Goal: Task Accomplishment & Management: Manage account settings

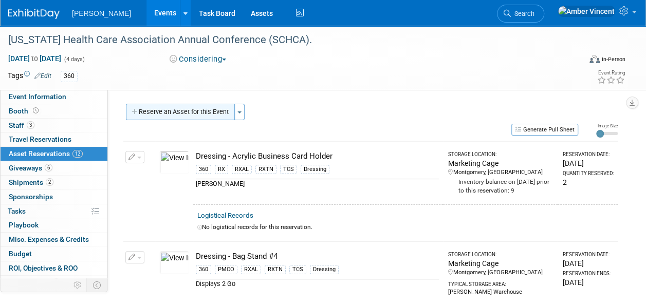
click at [213, 104] on button "Reserve an Asset for this Event" at bounding box center [180, 112] width 109 height 16
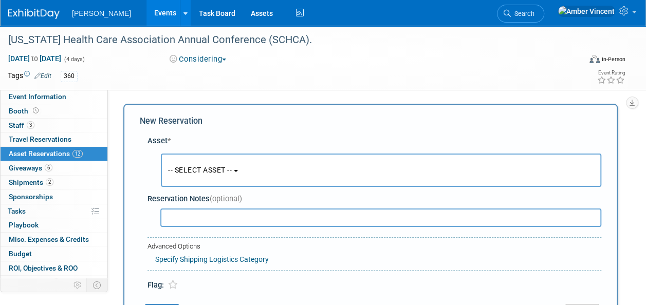
scroll to position [10, 0]
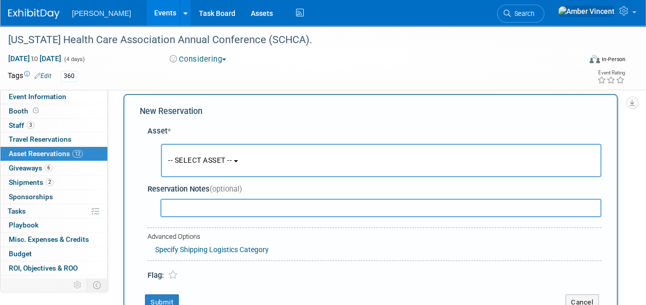
click at [203, 159] on span "-- SELECT ASSET --" at bounding box center [200, 160] width 64 height 8
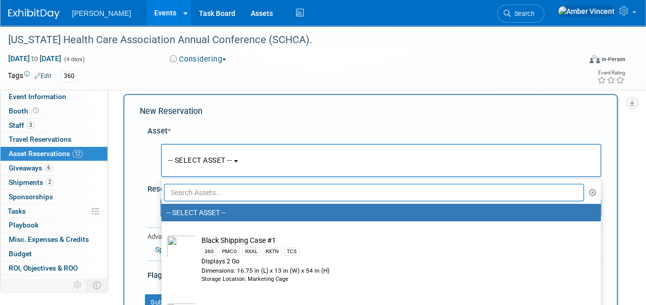
click at [199, 190] on input "text" at bounding box center [374, 192] width 420 height 17
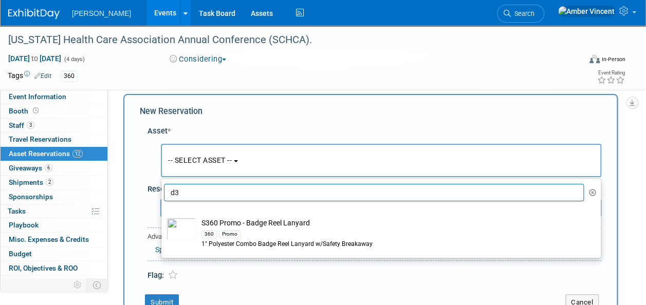
type input "d"
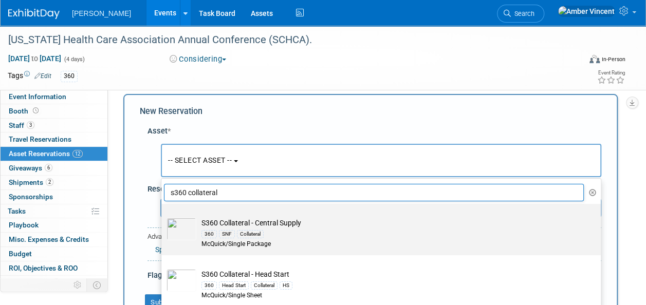
type input "s360 collateral"
click at [205, 232] on div "360" at bounding box center [209, 234] width 15 height 8
click at [163, 216] on input "S360 Collateral - Central Supply 360 SNF Collateral McQuick/Single Package" at bounding box center [159, 213] width 7 height 7
select select "10729264"
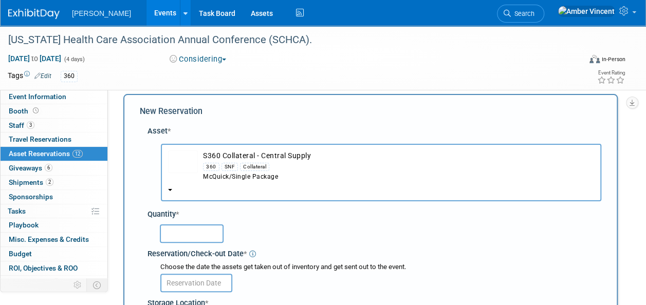
click at [193, 233] on input "text" at bounding box center [192, 234] width 64 height 19
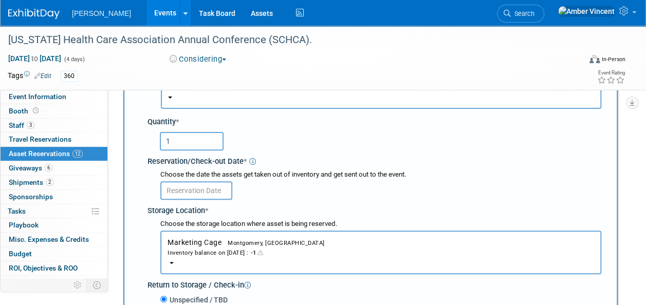
scroll to position [113, 0]
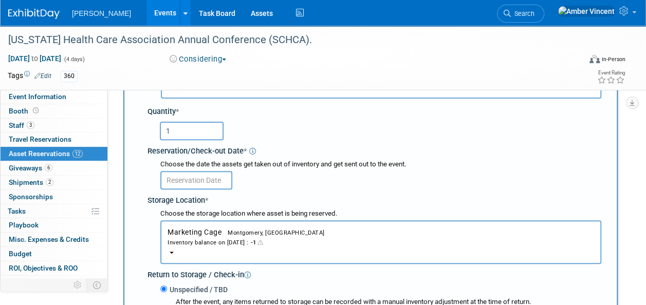
type input "1"
click at [199, 177] on input "text" at bounding box center [196, 180] width 72 height 19
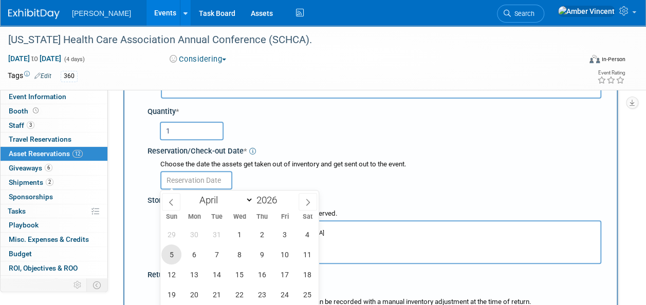
click at [174, 257] on span "5" at bounding box center [171, 255] width 20 height 20
type input "Apr 5, 2026"
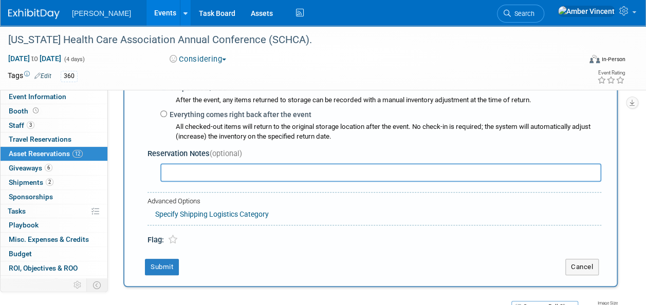
scroll to position [318, 0]
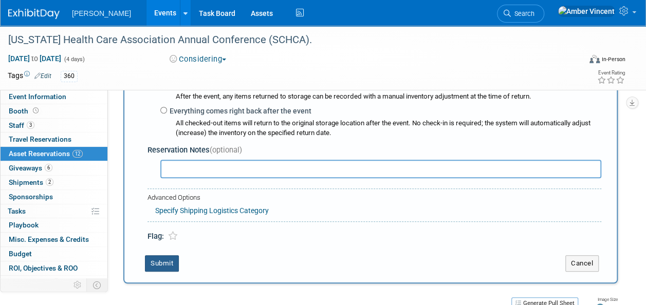
click at [156, 258] on button "Submit" at bounding box center [162, 264] width 34 height 16
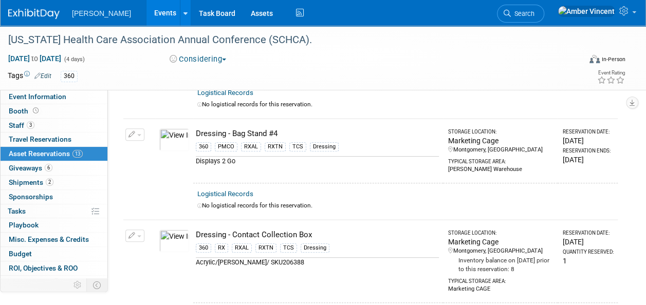
scroll to position [0, 0]
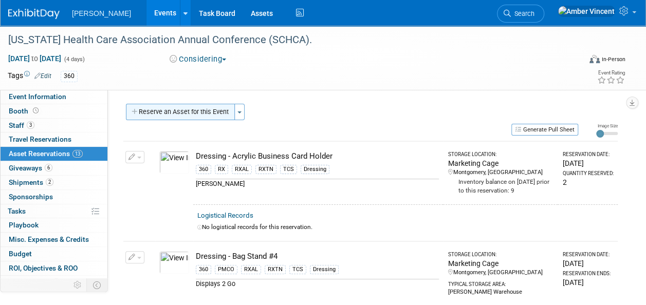
click at [209, 115] on button "Reserve an Asset for this Event" at bounding box center [180, 112] width 109 height 16
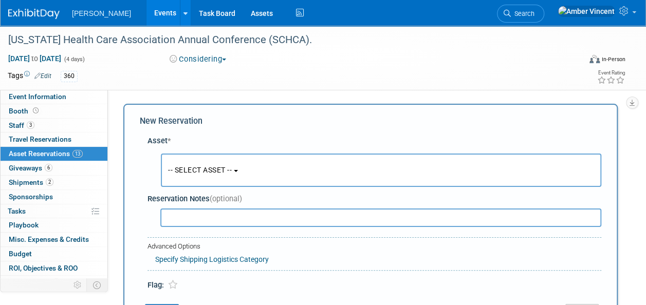
scroll to position [10, 0]
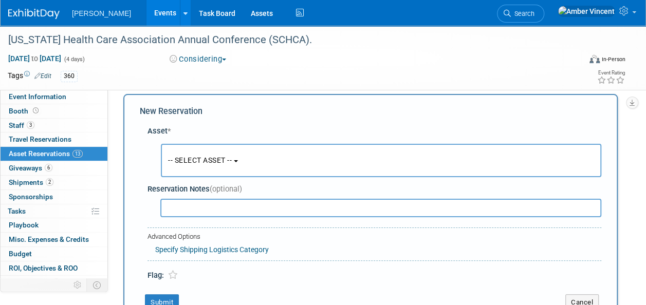
click at [221, 165] on button "-- SELECT ASSET --" at bounding box center [381, 160] width 441 height 33
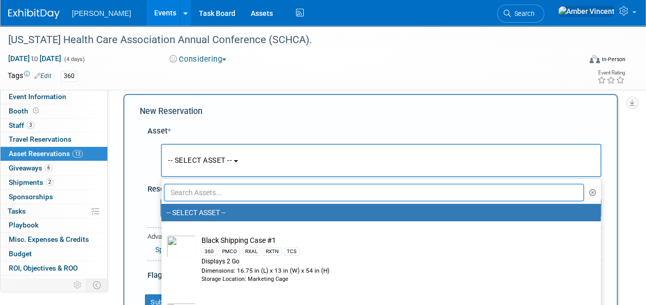
click at [219, 194] on input "text" at bounding box center [374, 192] width 420 height 17
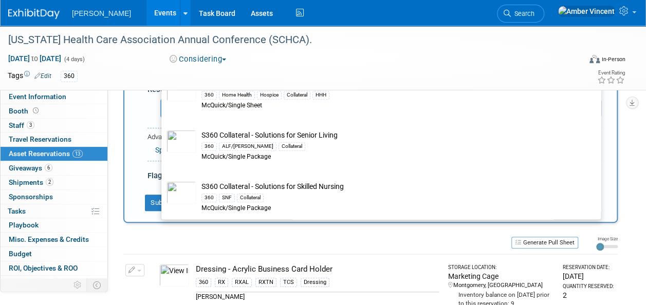
scroll to position [113, 0]
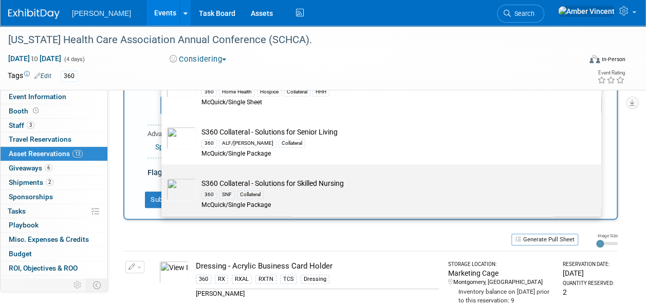
type input "s360 collateral"
click at [280, 180] on td "S360 Collateral - Solutions for Skilled Nursing 360 SNF Collateral McQuick/Sing…" at bounding box center [388, 193] width 384 height 31
click at [163, 177] on input "S360 Collateral - Solutions for Skilled Nursing 360 SNF Collateral McQuick/Sing…" at bounding box center [159, 173] width 7 height 7
select select "10722320"
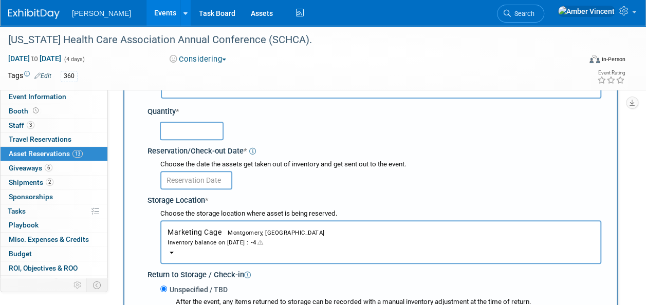
click at [172, 132] on input "text" at bounding box center [192, 131] width 64 height 19
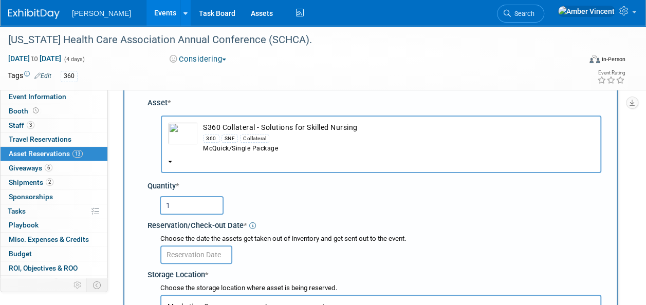
scroll to position [61, 0]
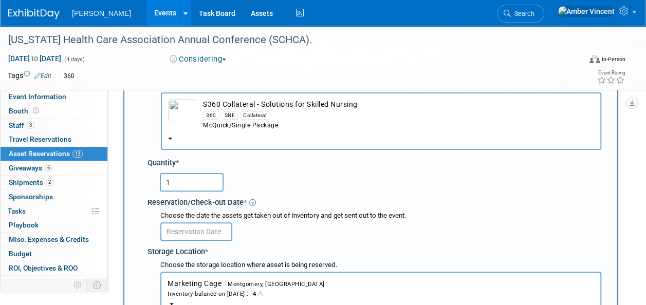
type input "1"
click at [196, 229] on input "text" at bounding box center [196, 232] width 72 height 19
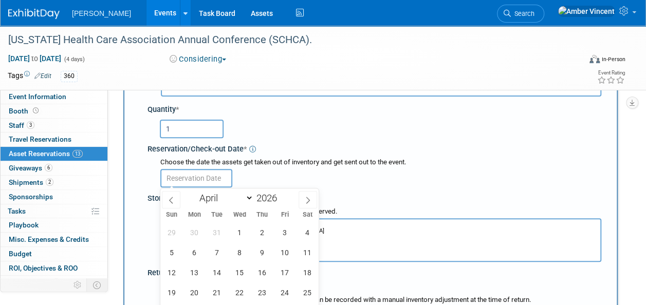
scroll to position [164, 0]
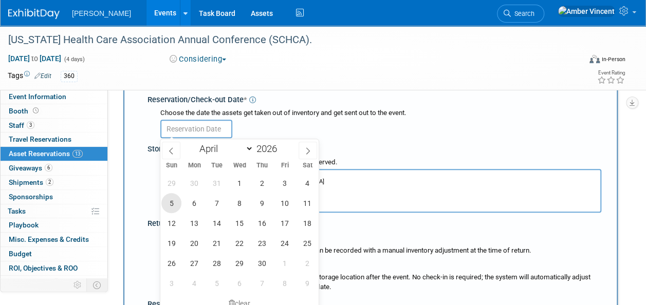
click at [174, 199] on span "5" at bounding box center [171, 203] width 20 height 20
type input "Apr 5, 2026"
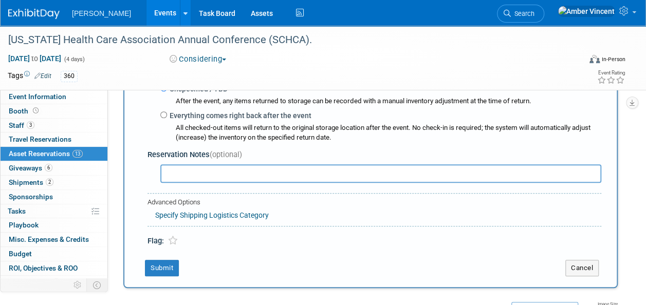
scroll to position [318, 0]
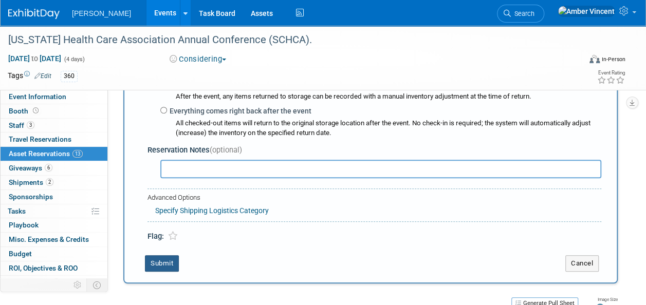
click at [172, 257] on button "Submit" at bounding box center [162, 264] width 34 height 16
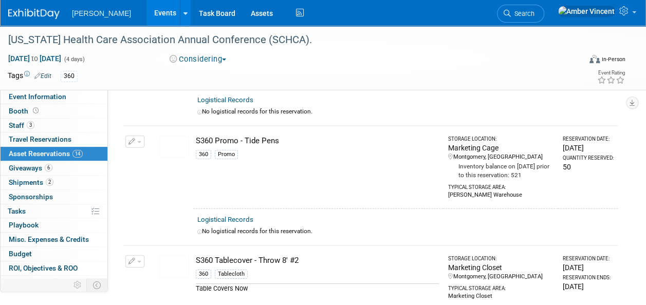
scroll to position [1491, 0]
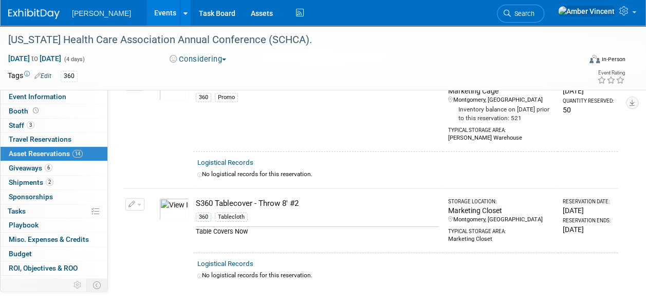
click at [147, 15] on link "Events" at bounding box center [166, 13] width 38 height 26
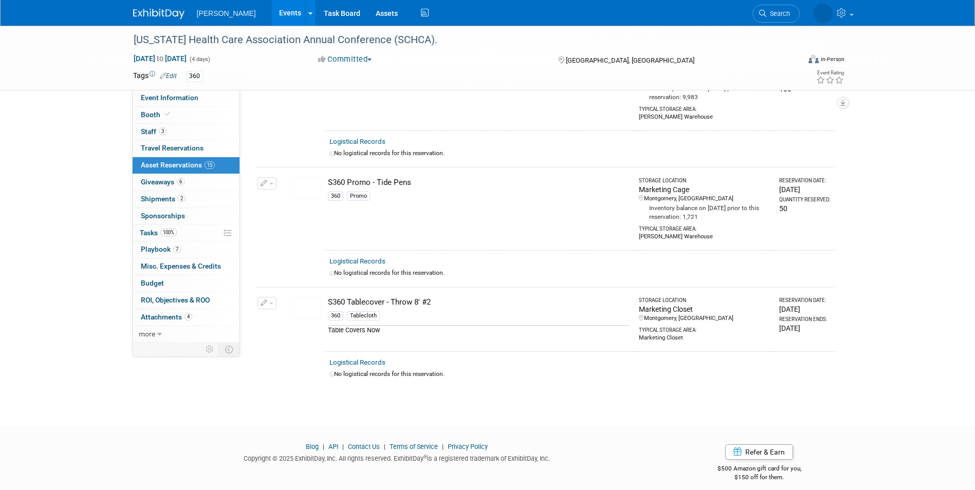
scroll to position [1460, 0]
click at [752, 15] on span "Search" at bounding box center [741, 14] width 24 height 8
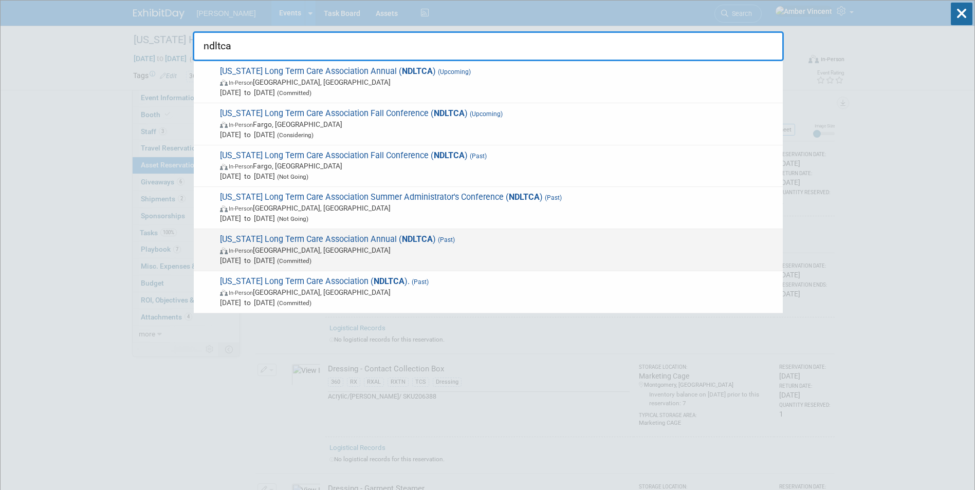
type input "ndltca"
click at [346, 252] on span "In-Person Bismarck, ND" at bounding box center [499, 250] width 558 height 10
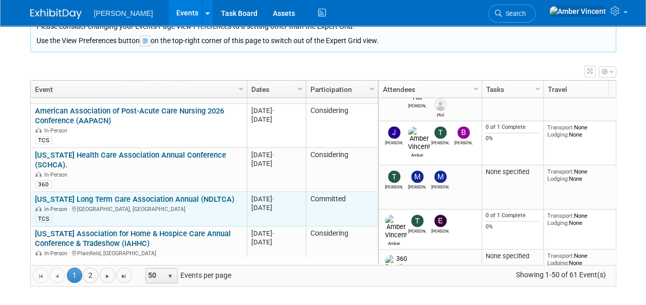
click at [121, 195] on link "[US_STATE] Long Term Care Association Annual (NDLTCA)" at bounding box center [134, 199] width 199 height 9
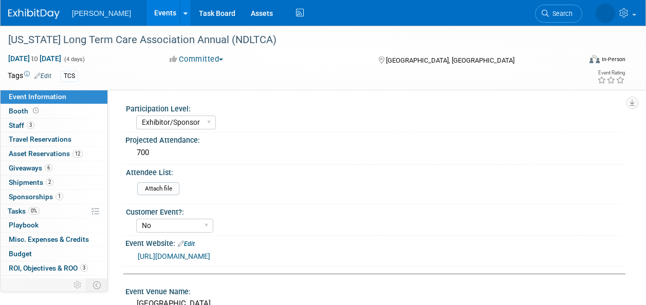
select select "Exhibitor/Sponsor"
select select "No"
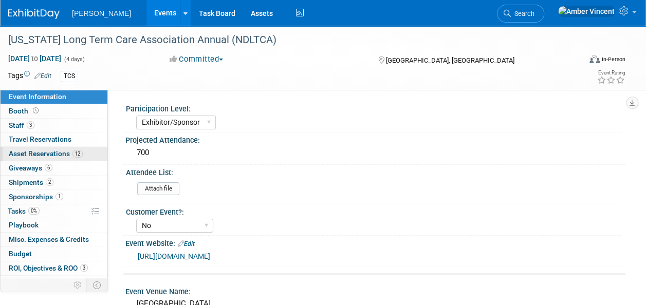
click at [64, 156] on span "Asset Reservations 12" at bounding box center [46, 154] width 74 height 8
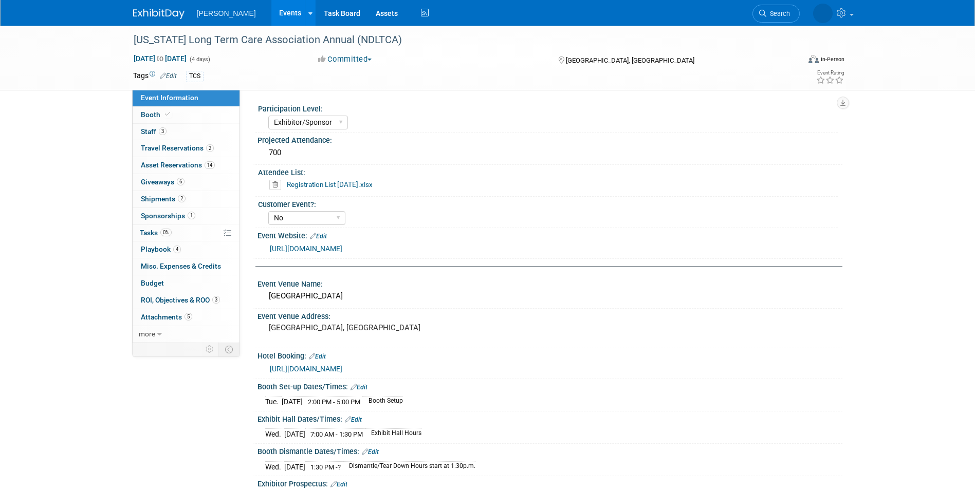
select select "Exhibitor/Sponsor"
select select "No"
click at [157, 167] on span "Asset Reservations 14" at bounding box center [178, 165] width 74 height 8
